Goal: Task Accomplishment & Management: Use online tool/utility

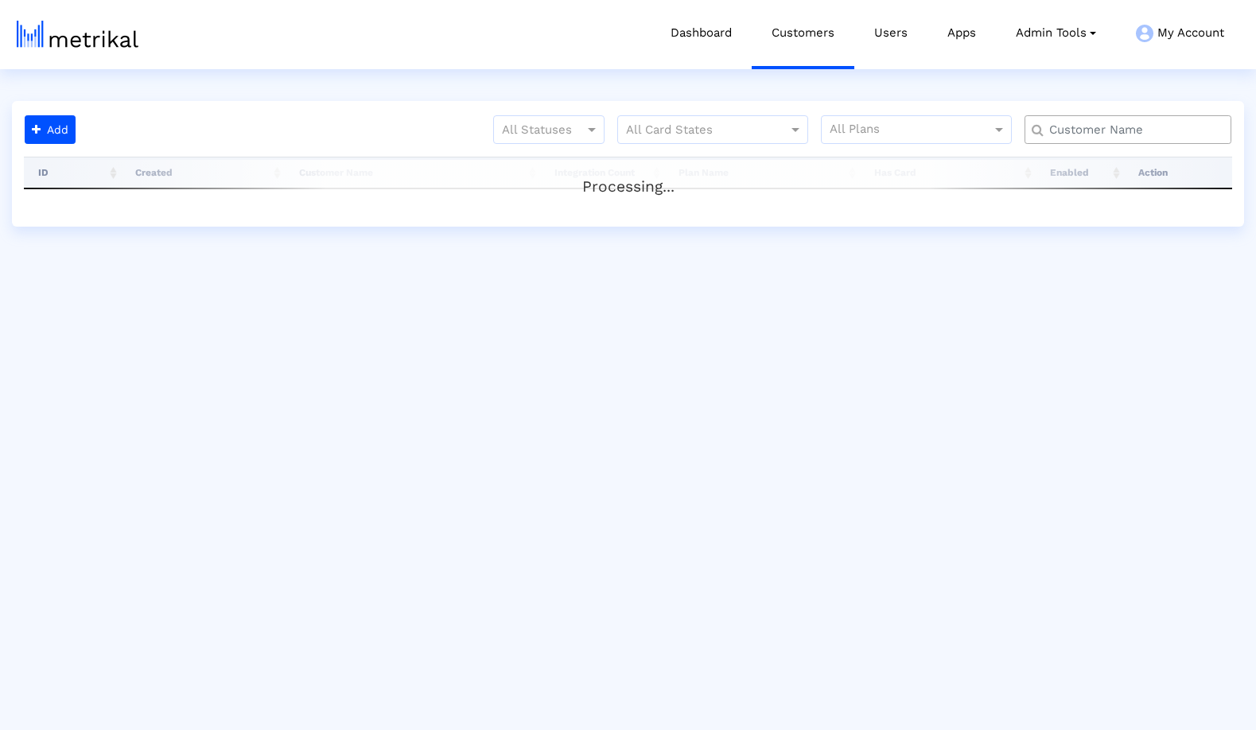
type input "defer"
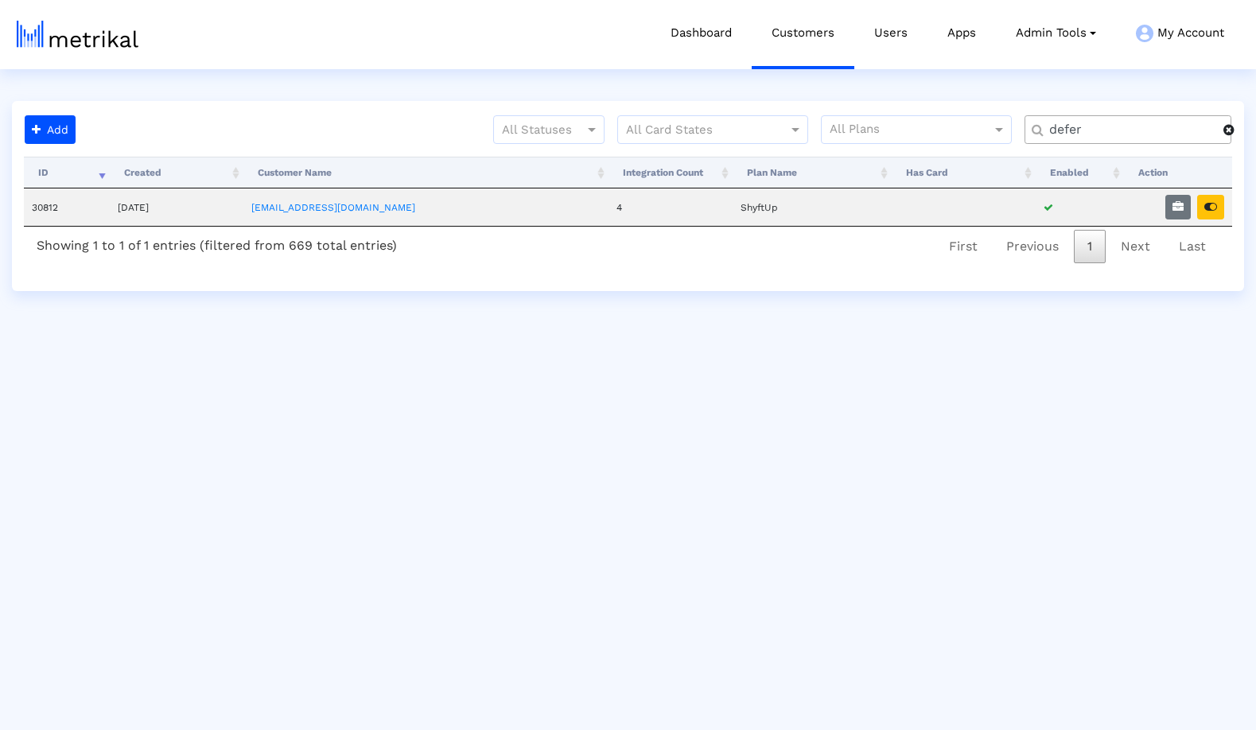
click at [1228, 133] on span at bounding box center [1228, 129] width 11 height 13
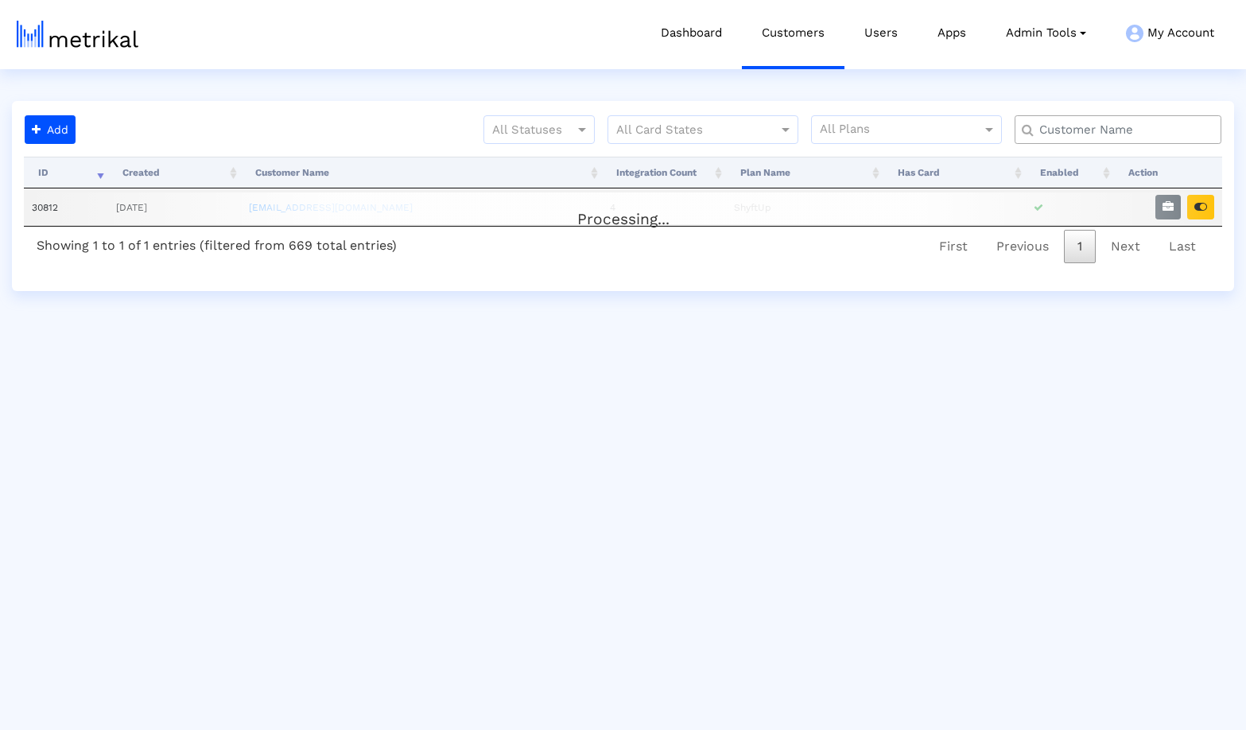
click at [1161, 128] on input "text" at bounding box center [1121, 130] width 187 height 17
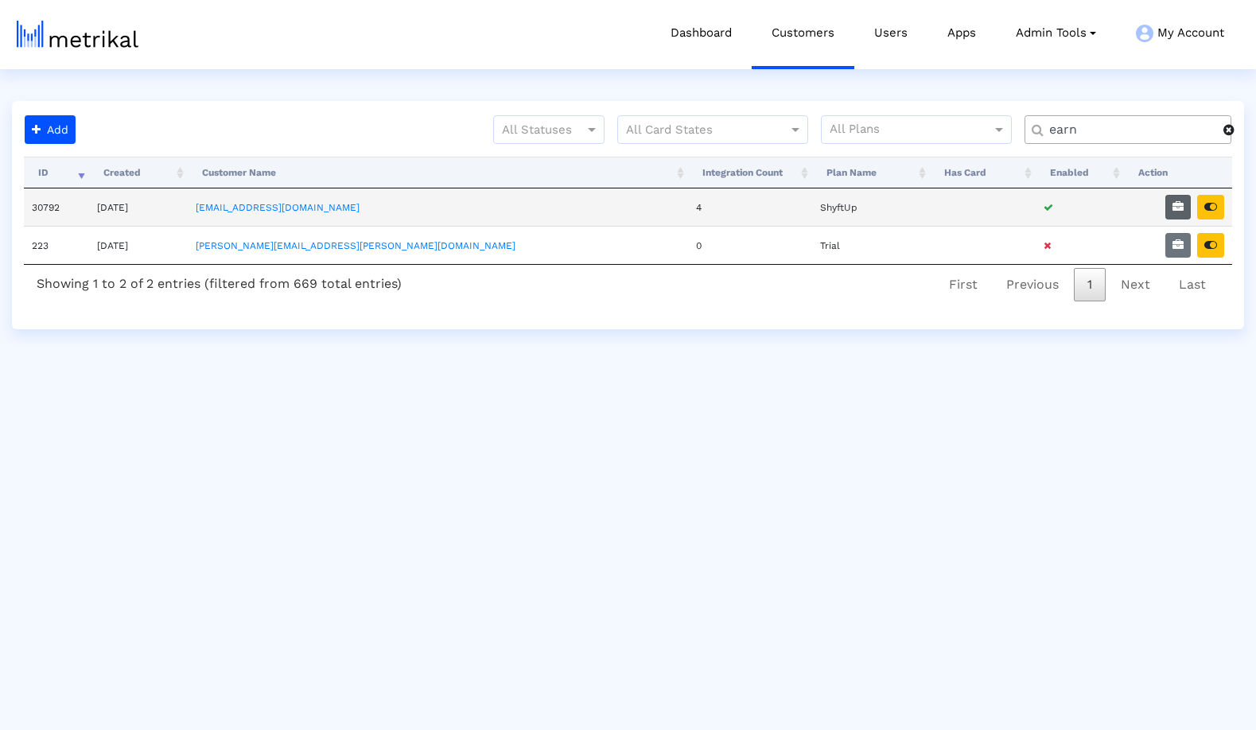
type input "earn"
click at [1179, 208] on icon "button" at bounding box center [1177, 206] width 11 height 11
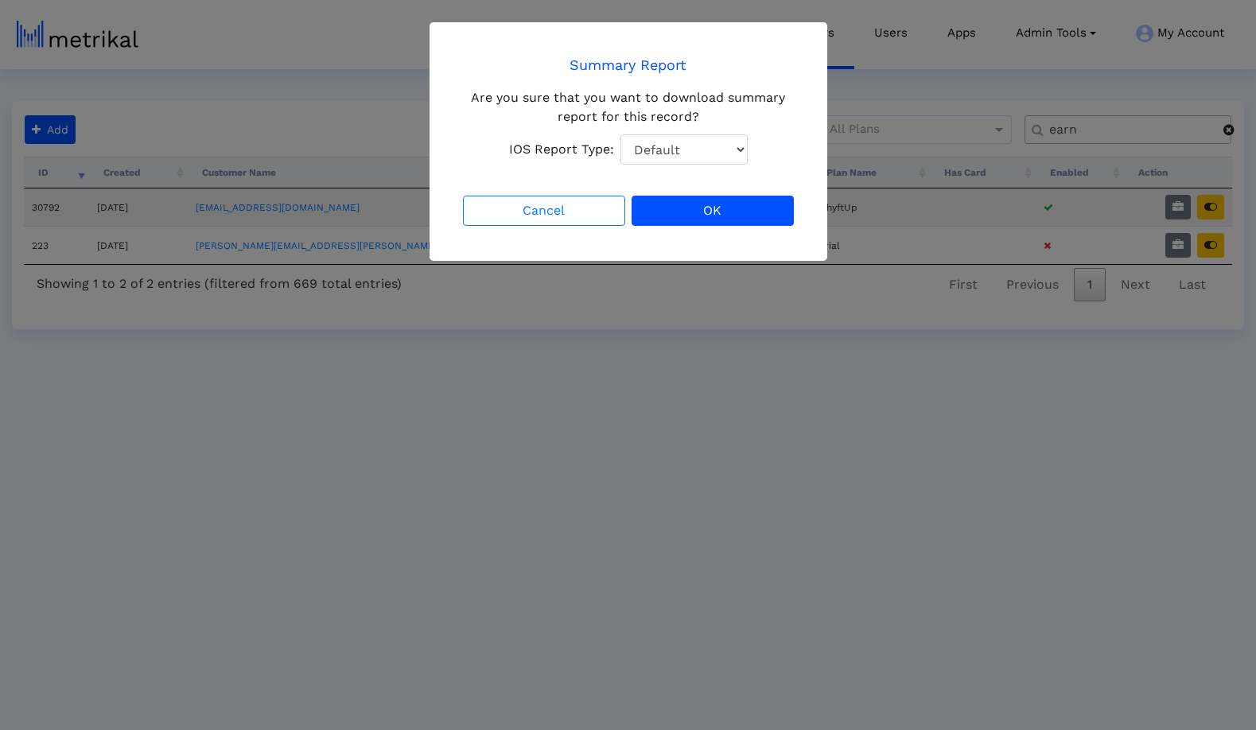
select select "1: 1"
click option "Total Downloads" at bounding box center [0, 0] width 0 height 0
click at [703, 205] on button "OK" at bounding box center [713, 211] width 162 height 30
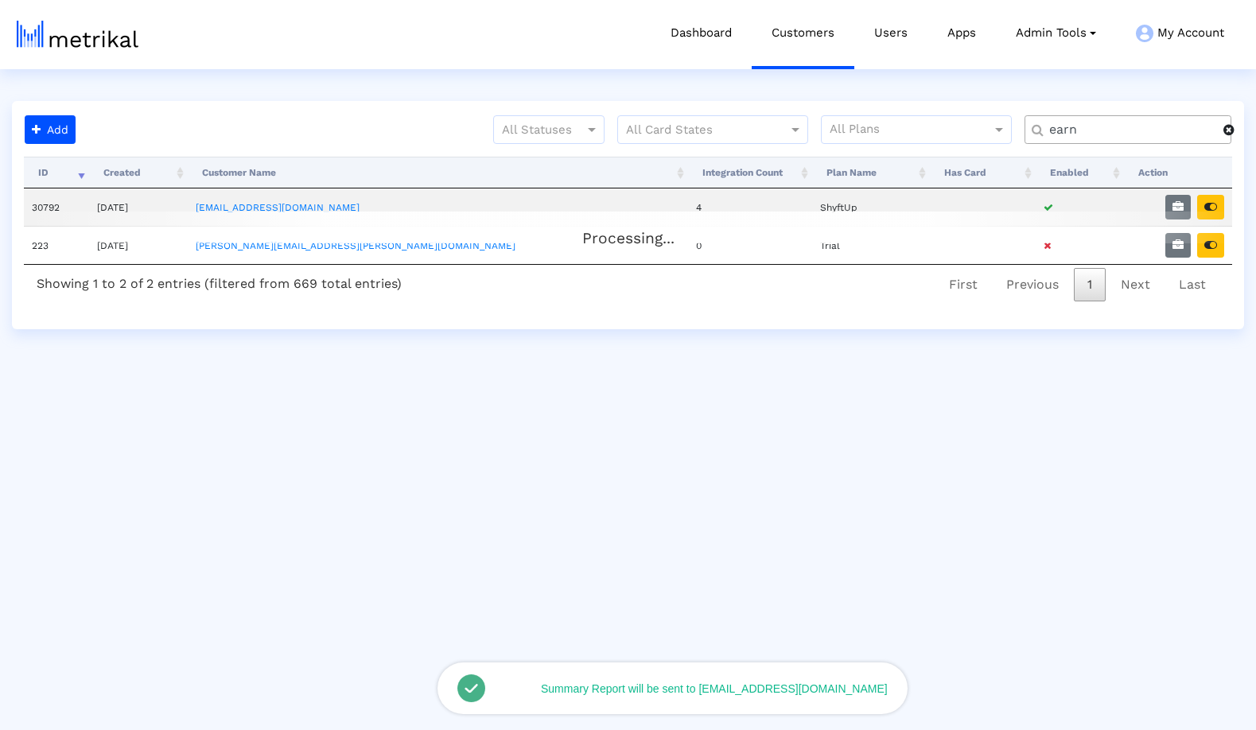
click at [1229, 132] on span at bounding box center [1228, 129] width 11 height 13
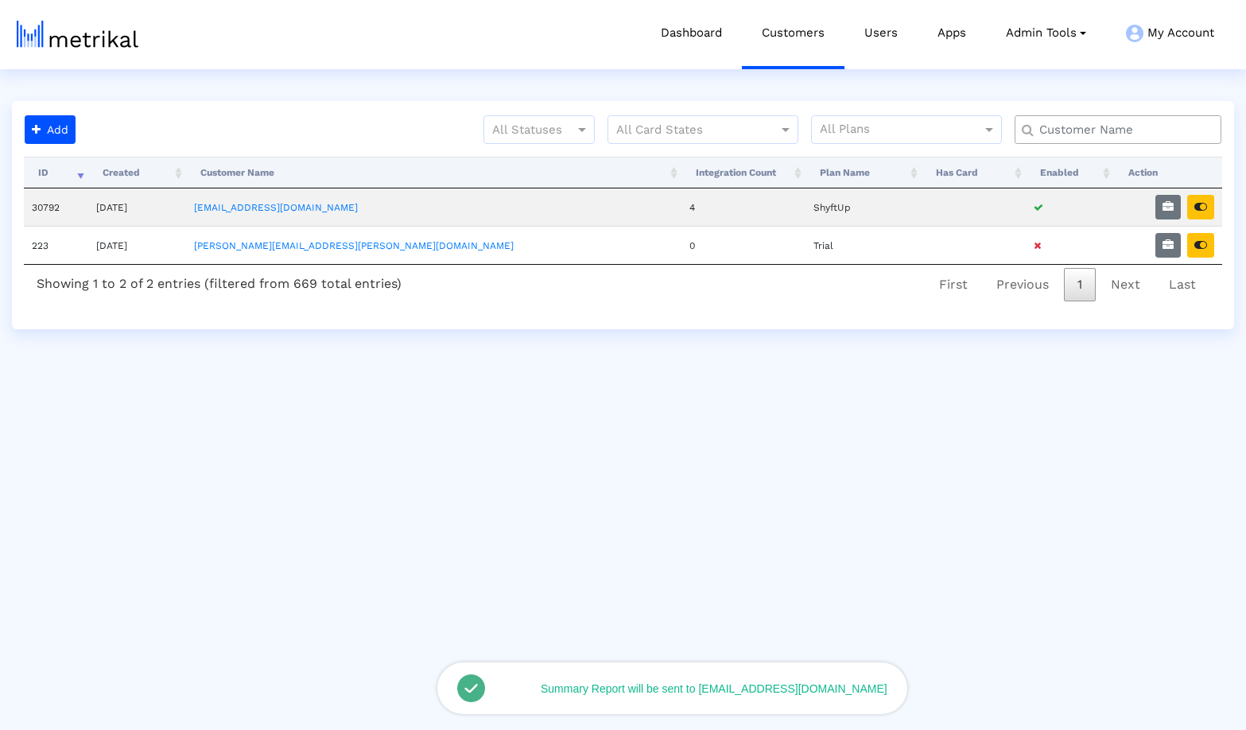
click at [1176, 135] on input "text" at bounding box center [1121, 130] width 187 height 17
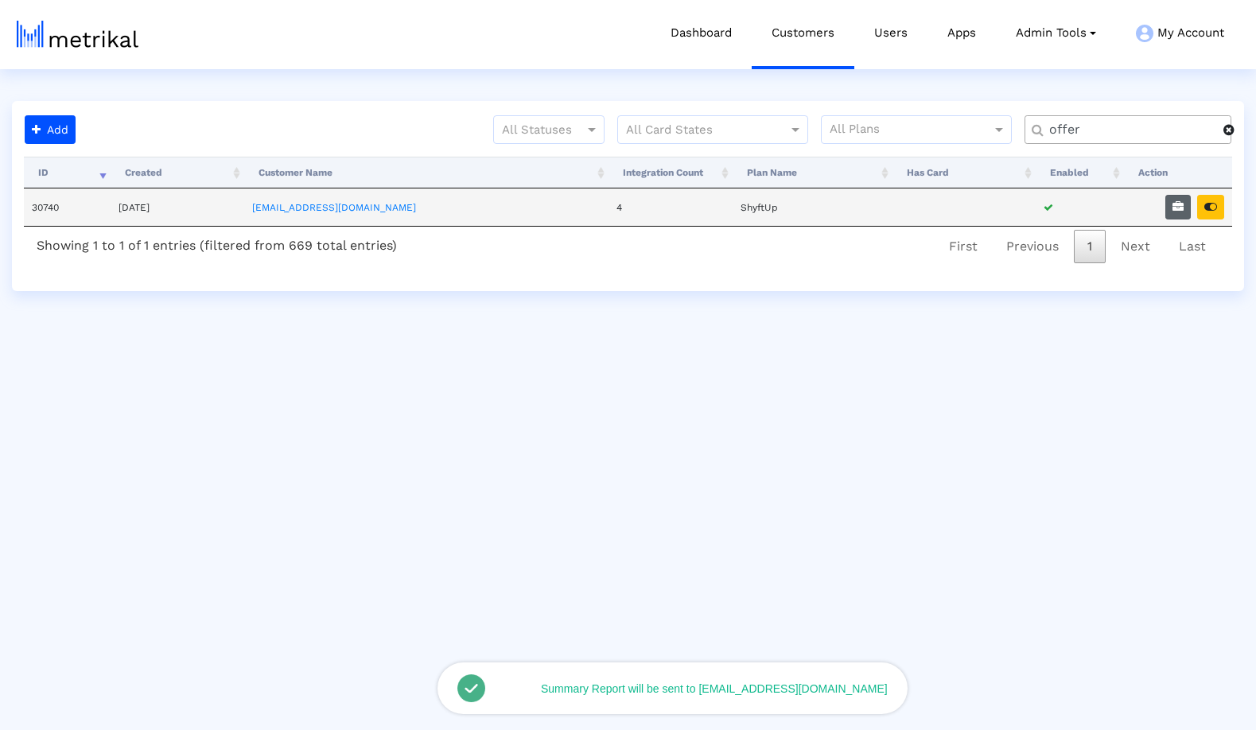
type input "offer"
click at [1178, 209] on icon "button" at bounding box center [1177, 206] width 11 height 11
select select "1: 1"
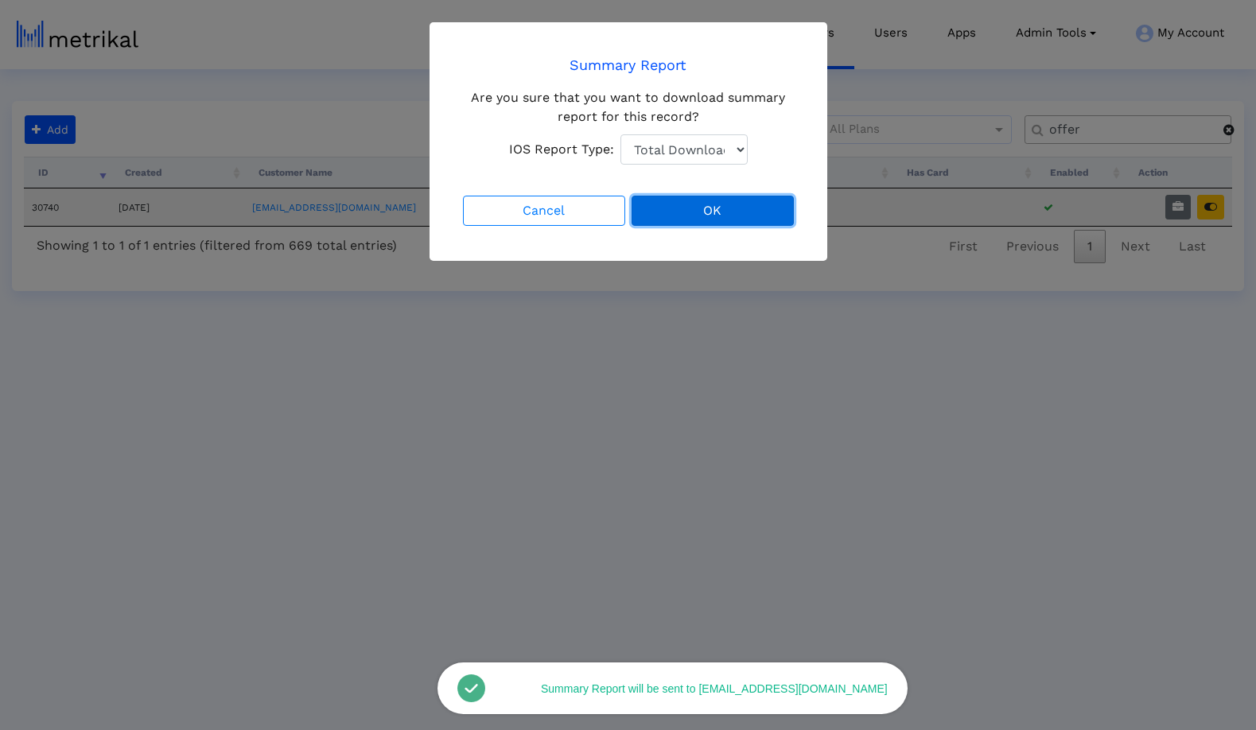
click at [744, 202] on button "OK" at bounding box center [713, 211] width 162 height 30
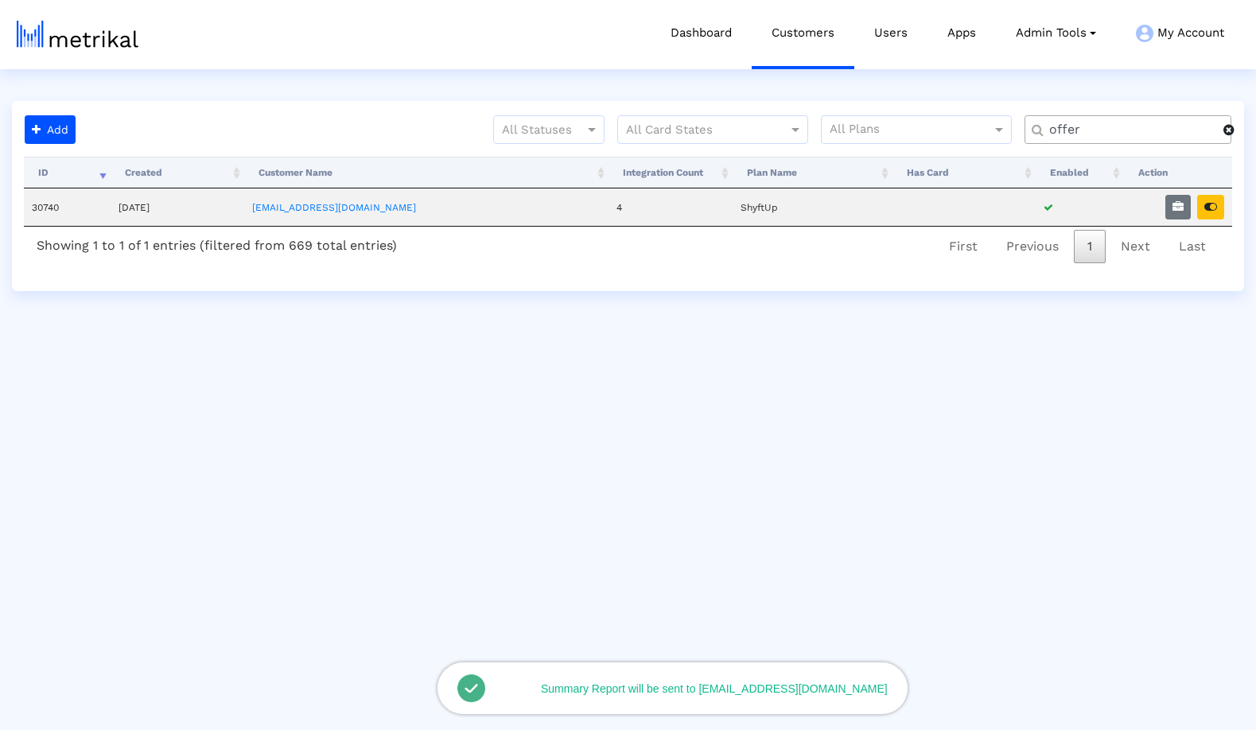
click at [1232, 131] on span at bounding box center [1228, 129] width 11 height 13
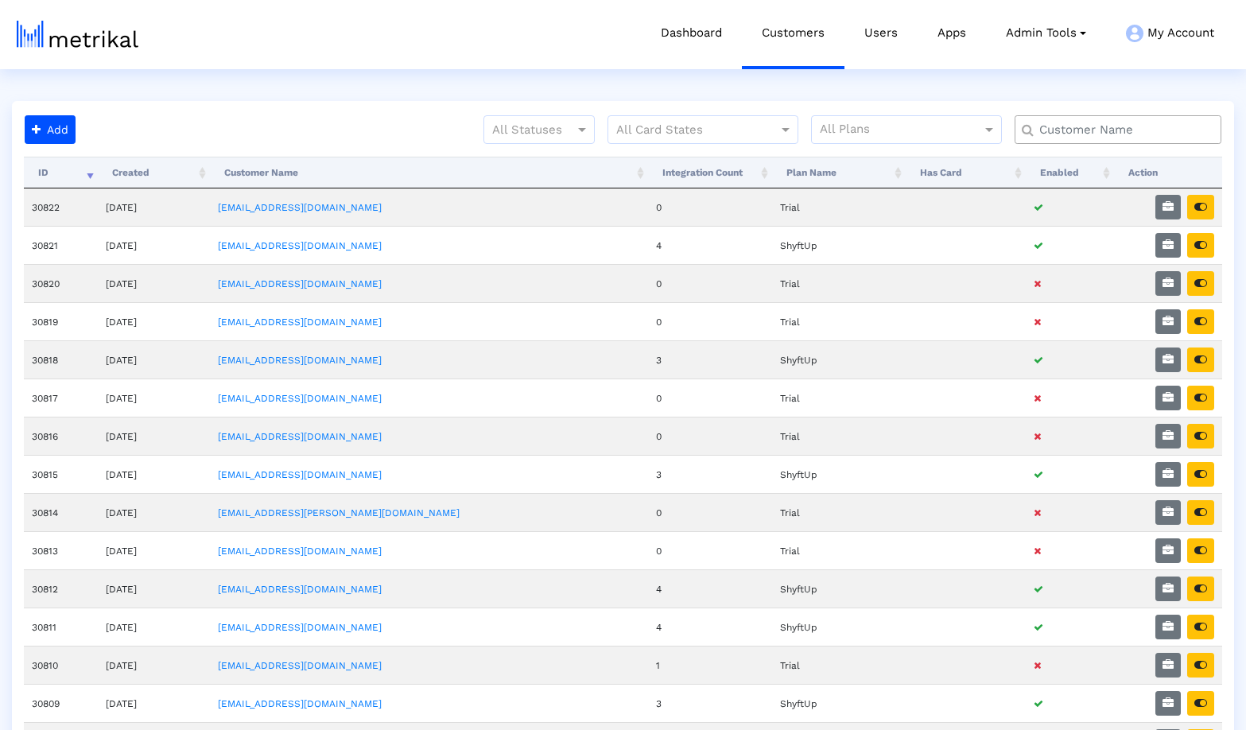
click at [347, 86] on html "Dashboard Customers Users Apps Admin Tools Task Manager Subscription Manager Pl…" at bounding box center [623, 699] width 1246 height 1398
click at [317, 52] on div "Dashboard Customers Users Apps Admin Tools Task Manager Subscription Manager Pl…" at bounding box center [637, 34] width 1193 height 69
click at [313, 95] on html "Dashboard Customers Users Apps Admin Tools Task Manager Subscription Manager Pl…" at bounding box center [623, 699] width 1246 height 1398
click at [361, 69] on div "Dashboard Customers Users Apps Admin Tools Task Manager Subscription Manager Pl…" at bounding box center [637, 34] width 1193 height 69
click at [314, 95] on html "Dashboard Customers Users Apps Admin Tools Task Manager Subscription Manager Pl…" at bounding box center [623, 699] width 1246 height 1398
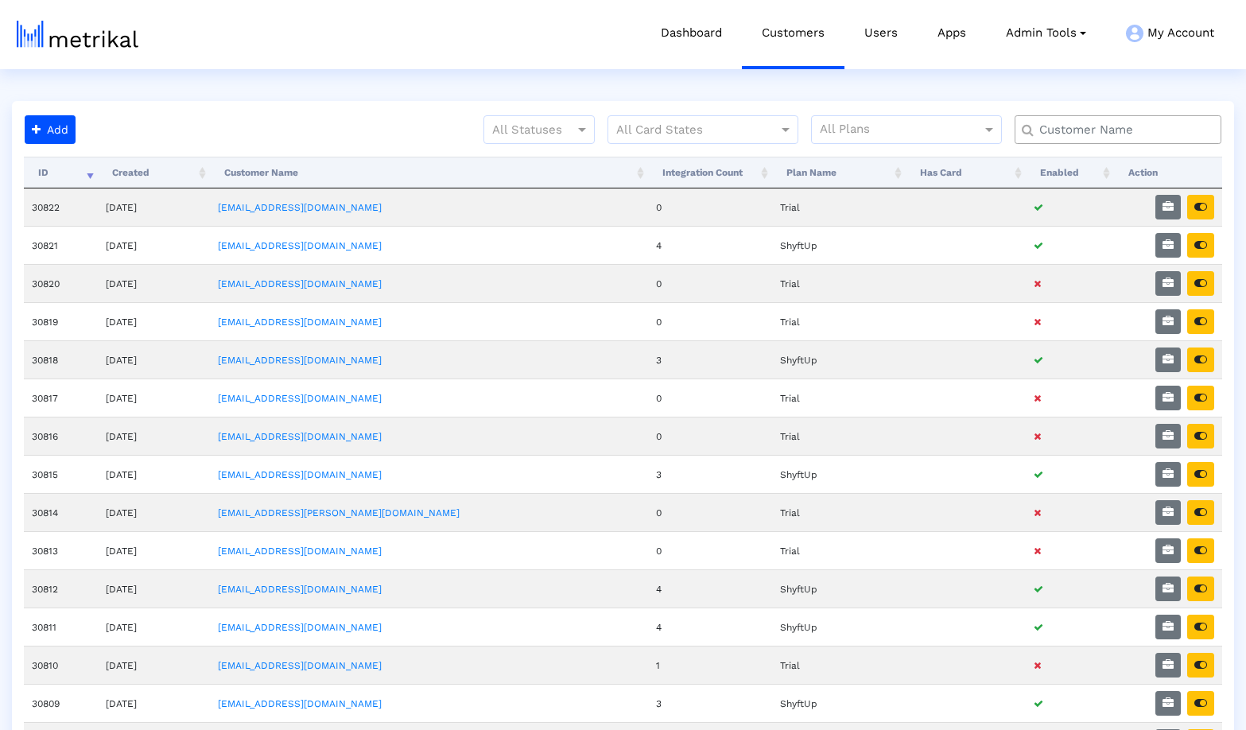
click at [317, 93] on html "Dashboard Customers Users Apps Admin Tools Task Manager Subscription Manager Pl…" at bounding box center [623, 699] width 1246 height 1398
click at [224, 78] on html "Dashboard Customers Users Apps Admin Tools Task Manager Subscription Manager Pl…" at bounding box center [623, 699] width 1246 height 1398
